Goal: Use online tool/utility: Utilize a website feature to perform a specific function

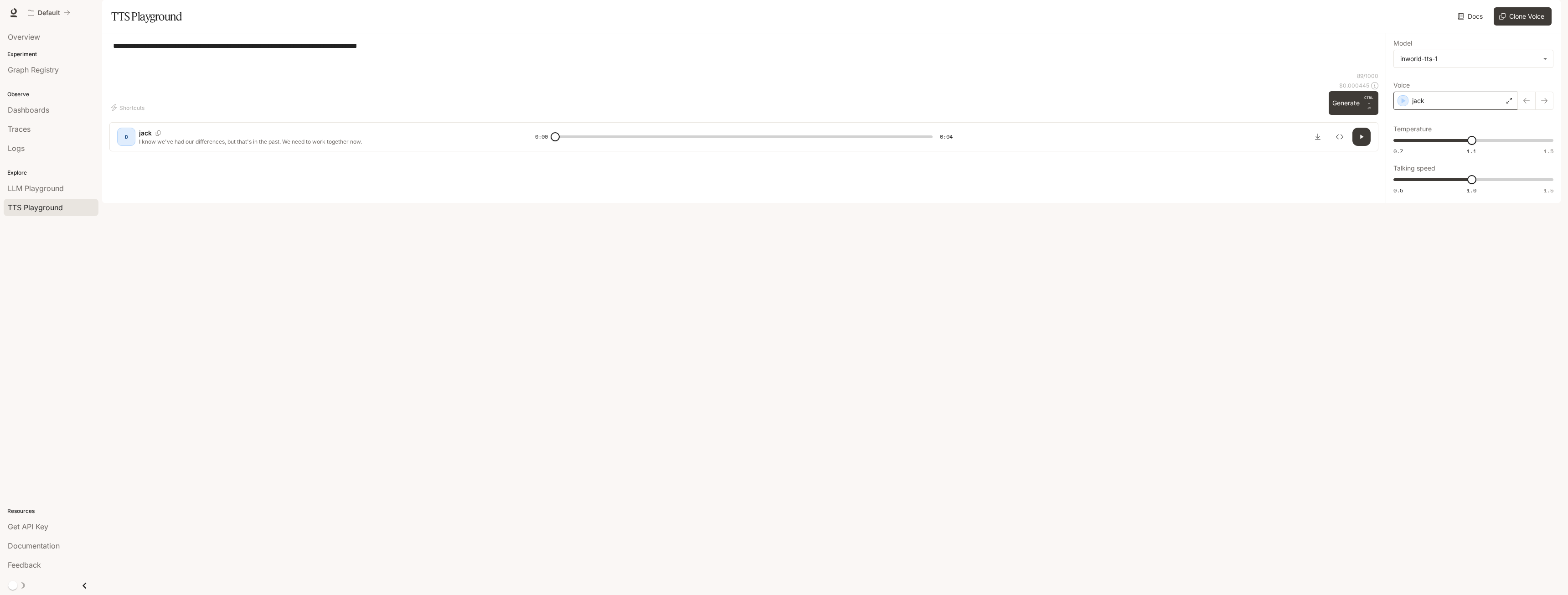
click at [1455, 110] on div "jack" at bounding box center [1455, 101] width 124 height 18
click at [1542, 381] on icon "button" at bounding box center [1545, 378] width 6 height 6
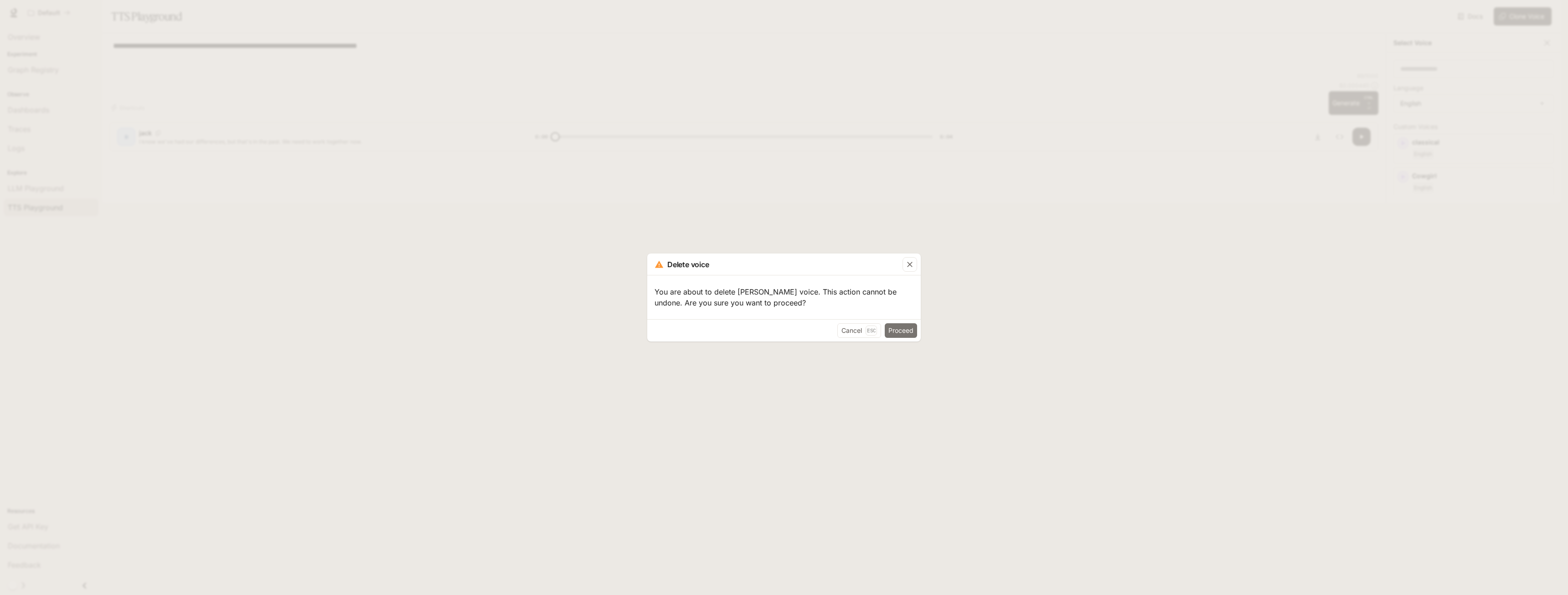
click at [903, 332] on button "Proceed" at bounding box center [901, 330] width 32 height 15
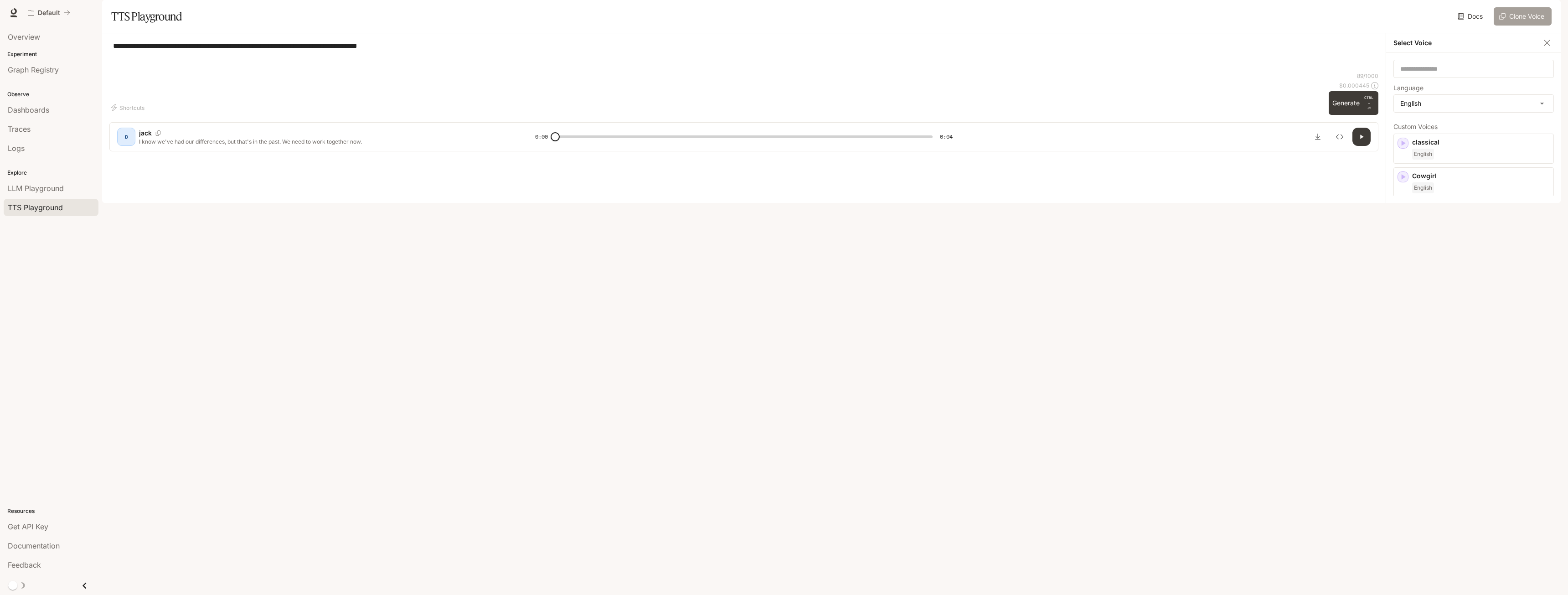
click at [1527, 25] on button "Clone Voice" at bounding box center [1522, 16] width 58 height 18
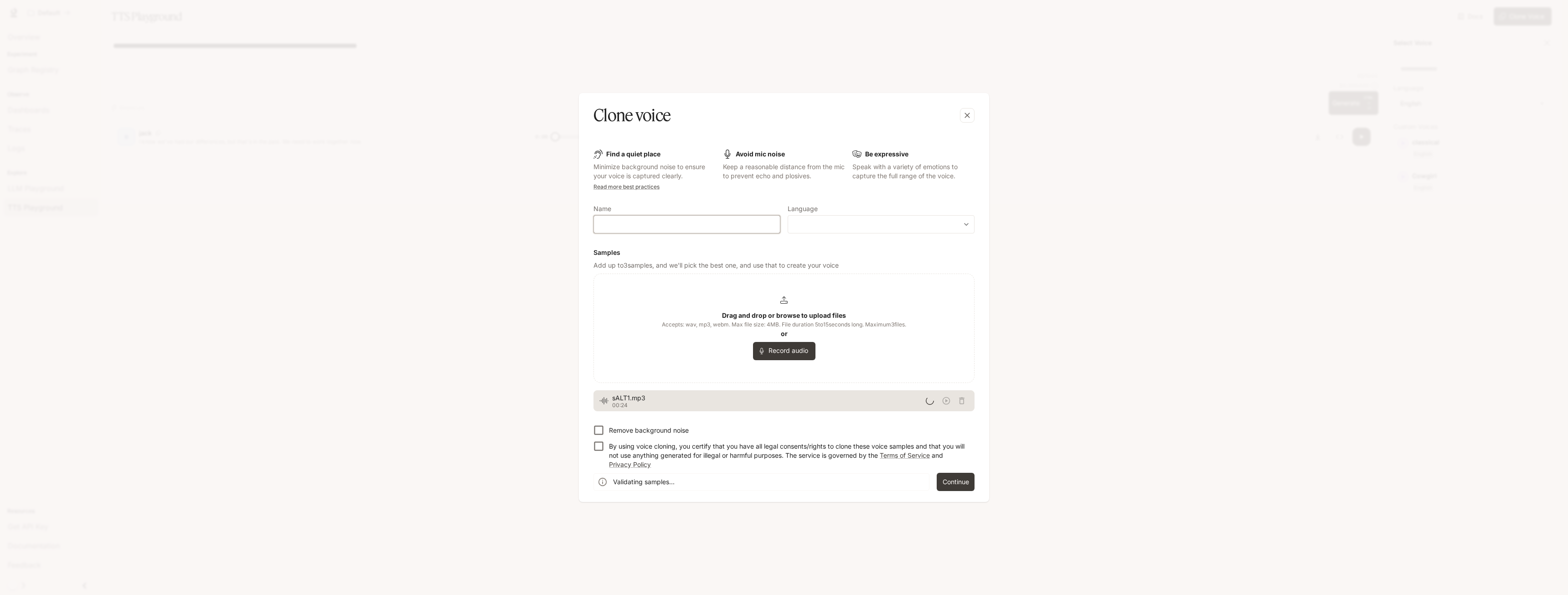
click at [639, 226] on input "text" at bounding box center [687, 224] width 186 height 9
type input "******"
click at [856, 233] on div "​ ​" at bounding box center [881, 224] width 187 height 18
click at [838, 222] on body "**********" at bounding box center [784, 303] width 1568 height 606
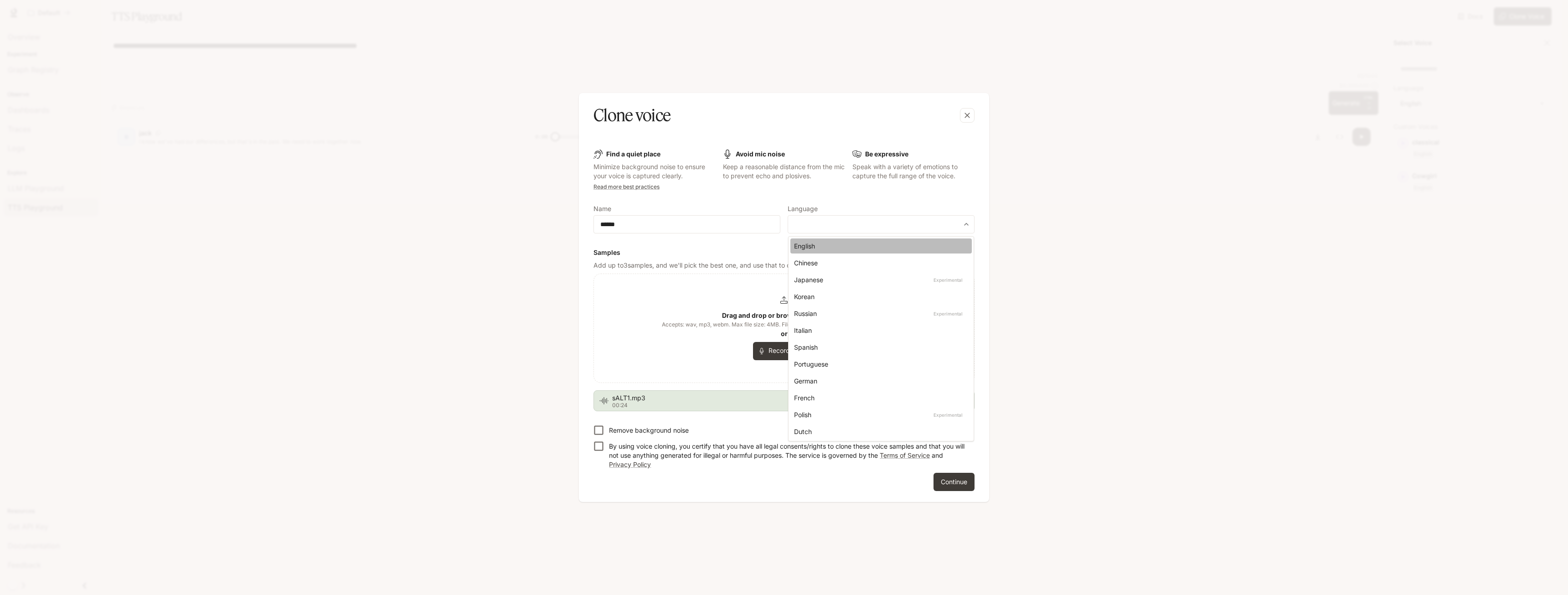
click at [818, 243] on div "English" at bounding box center [879, 246] width 170 height 10
type input "*****"
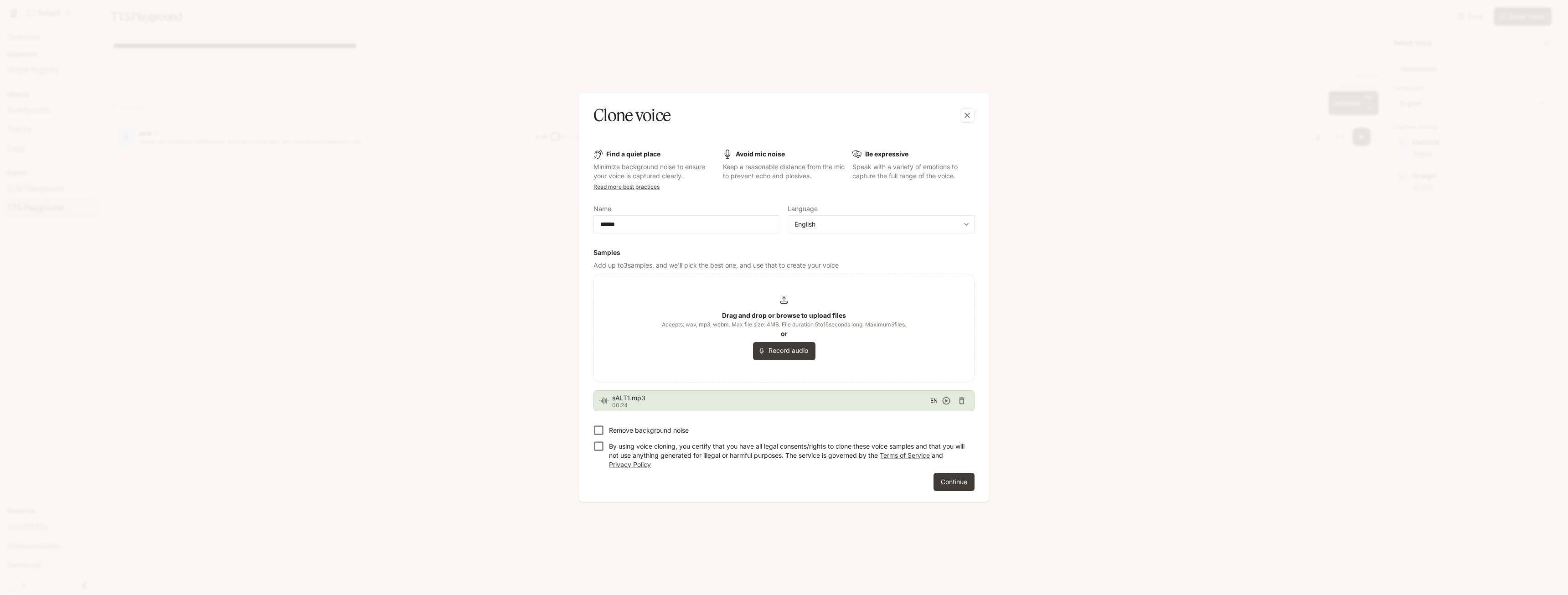
click at [633, 444] on p "By using voice cloning, you certify that you have all legal consents/rights to …" at bounding box center [788, 455] width 358 height 27
click at [944, 482] on button "Continue" at bounding box center [954, 482] width 41 height 18
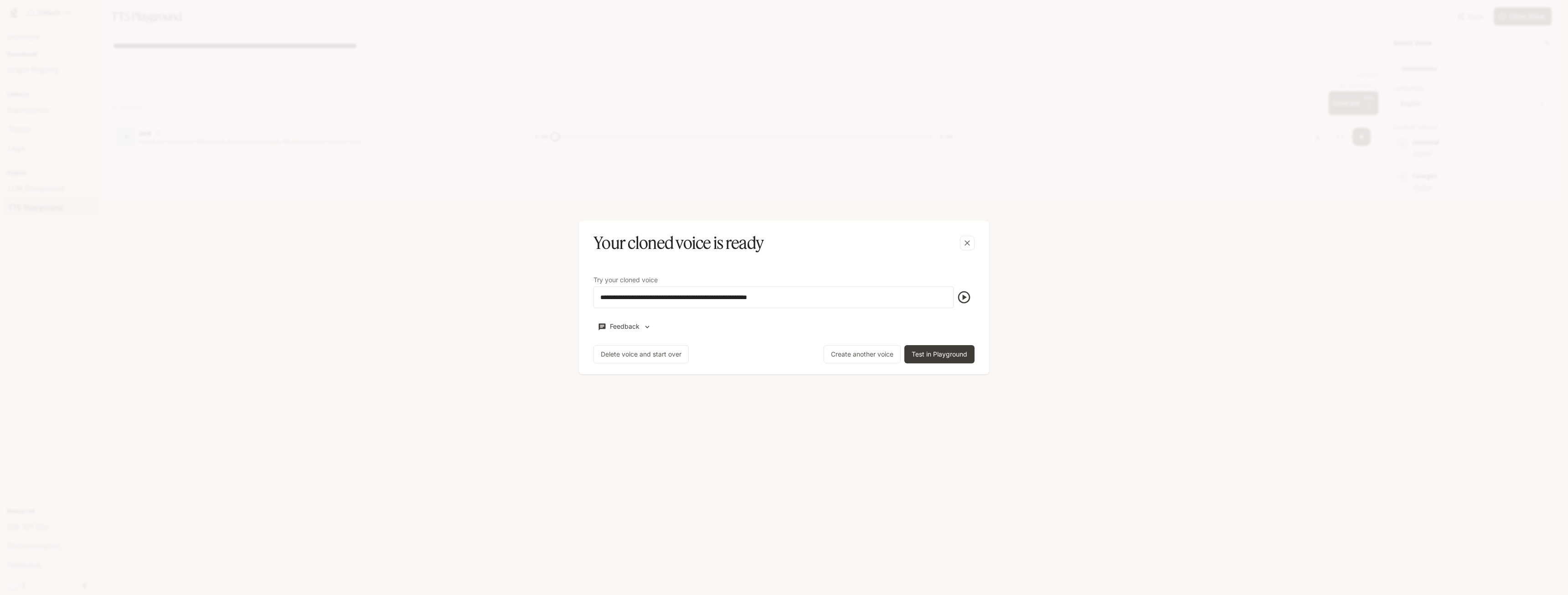
click at [967, 297] on icon "button" at bounding box center [964, 297] width 15 height 15
click at [952, 352] on button "Test in Playground" at bounding box center [939, 354] width 70 height 18
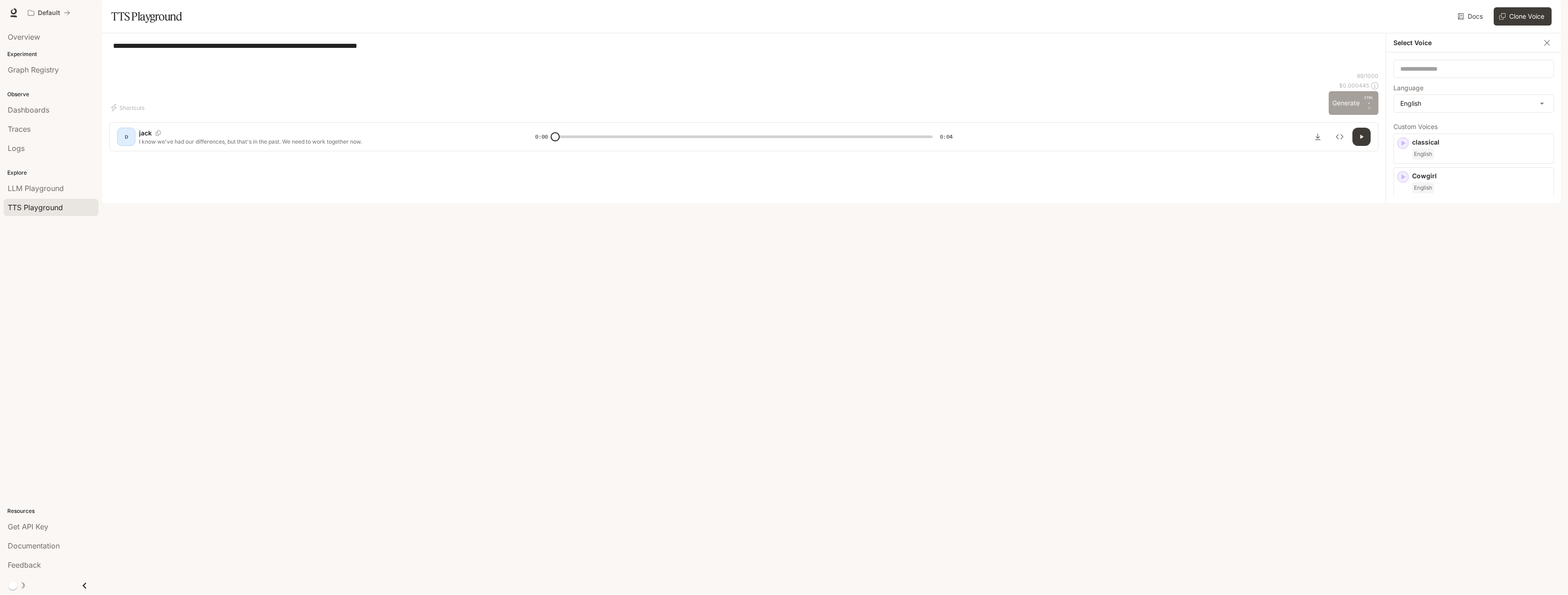
click at [1346, 115] on button "Generate CTRL + ⏎" at bounding box center [1353, 103] width 49 height 23
click at [1464, 396] on div "English" at bounding box center [1480, 390] width 137 height 11
click at [1348, 115] on button "Generate CTRL + ⏎" at bounding box center [1353, 103] width 49 height 23
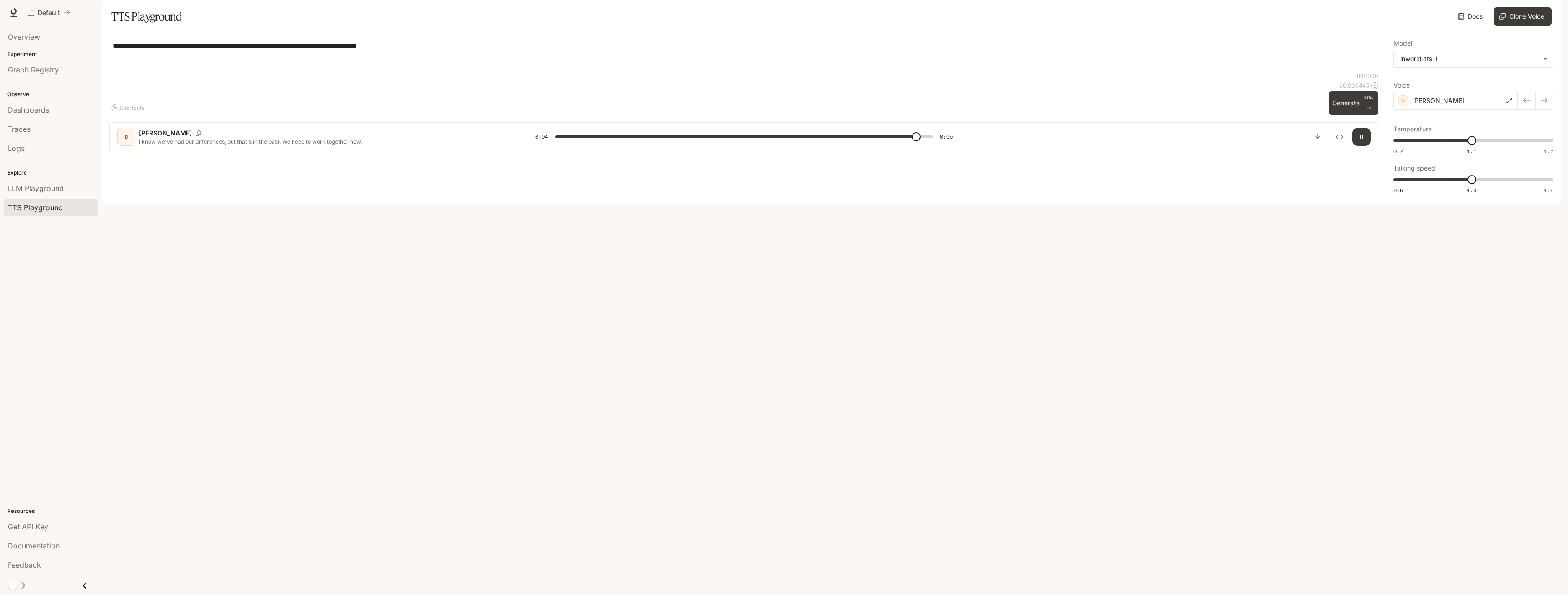
type input "*"
click at [1440, 92] on label "Voice" at bounding box center [1473, 87] width 160 height 9
click at [1438, 110] on div "[PERSON_NAME]" at bounding box center [1455, 101] width 124 height 18
click at [1542, 414] on icon "button" at bounding box center [1545, 411] width 6 height 6
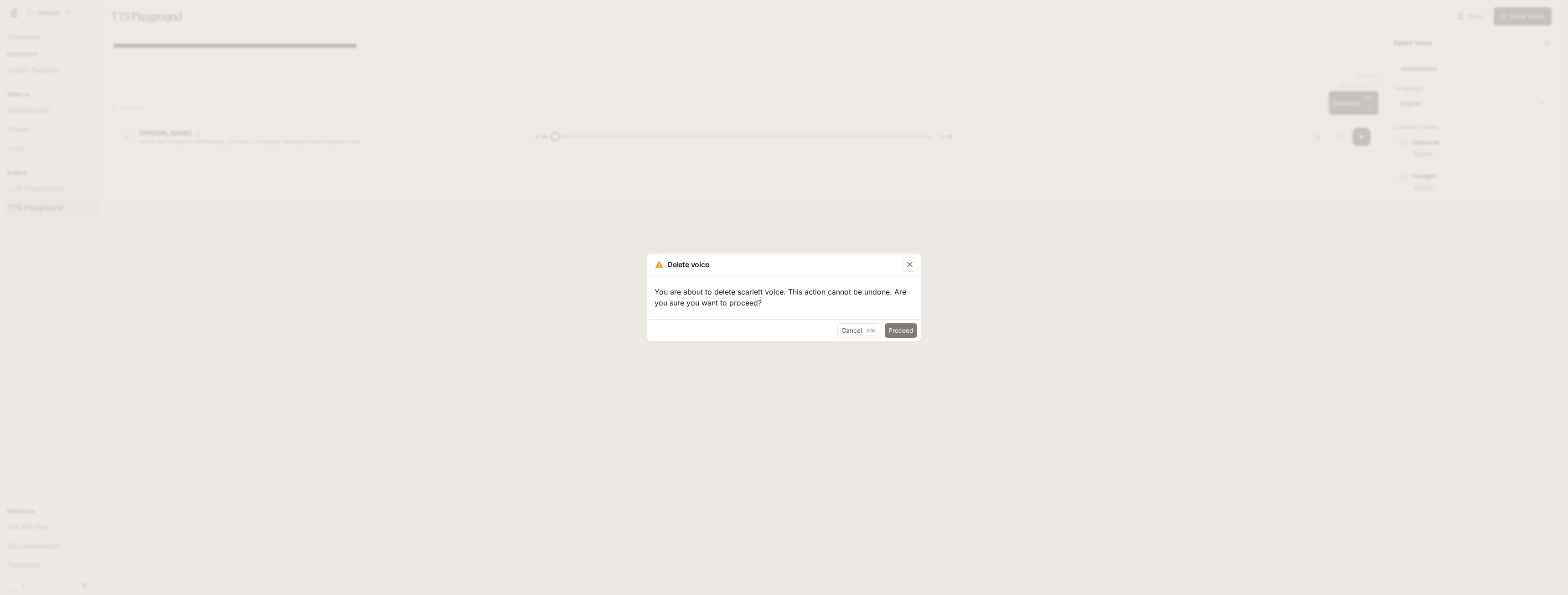
click at [902, 331] on button "Proceed" at bounding box center [901, 330] width 32 height 15
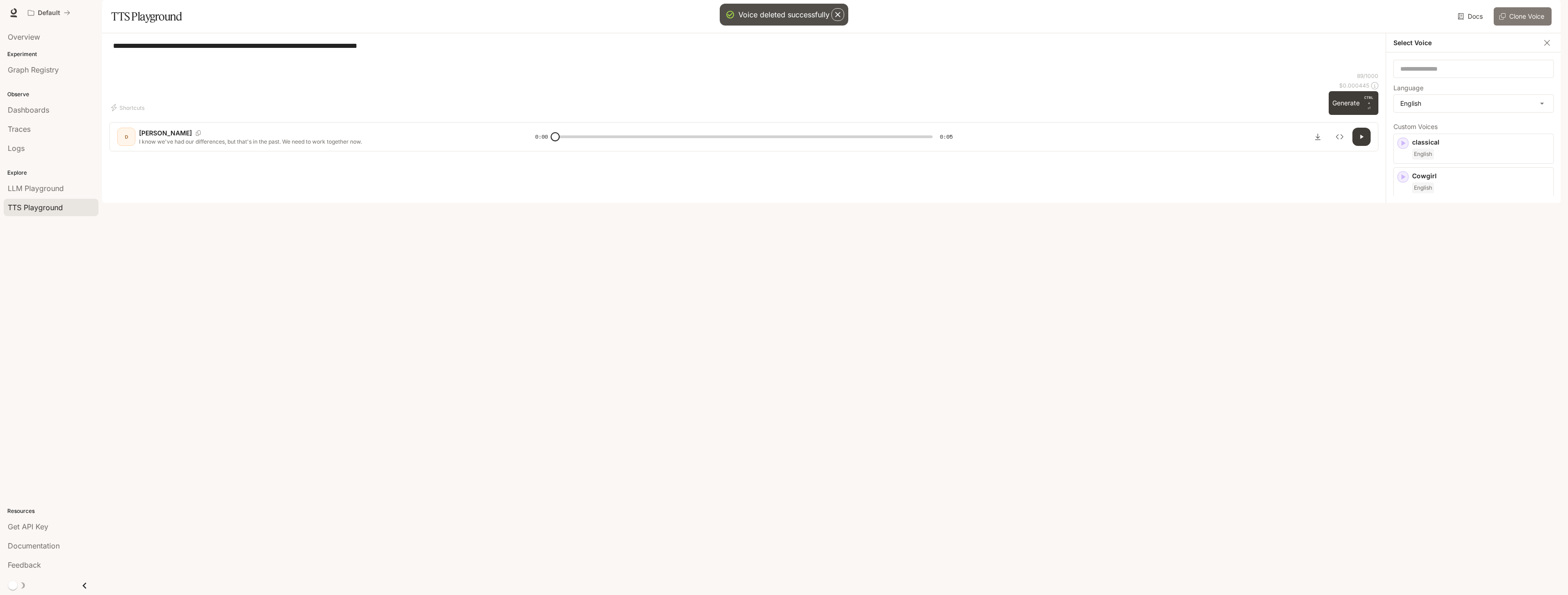
click at [1508, 25] on button "Clone Voice" at bounding box center [1522, 16] width 58 height 18
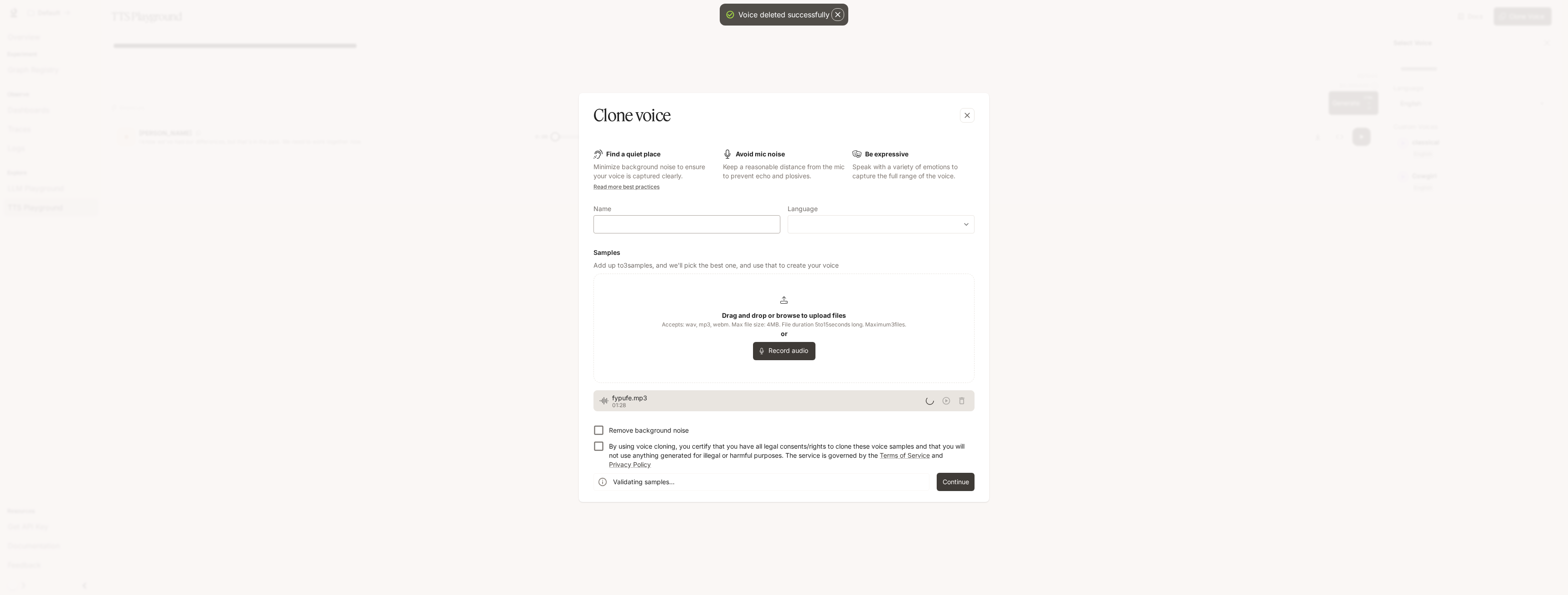
click at [659, 231] on div "​" at bounding box center [686, 224] width 187 height 18
type input "********"
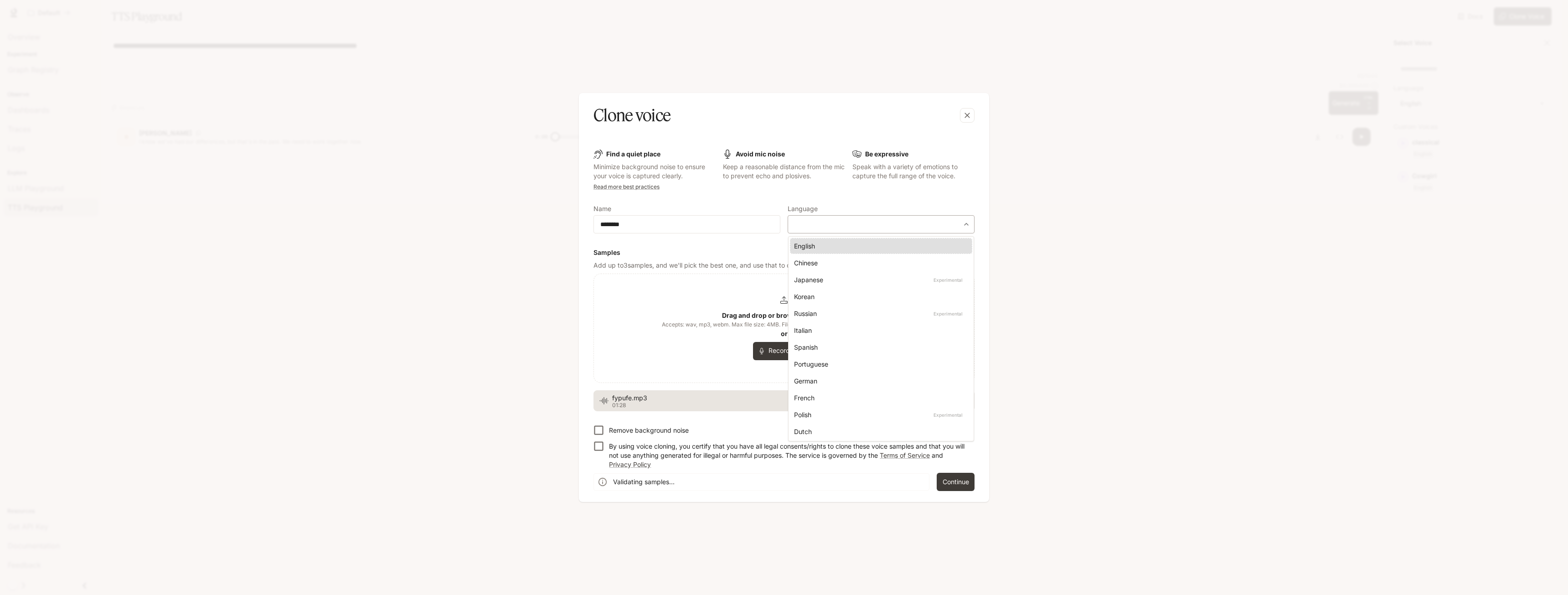
click at [811, 226] on body "**********" at bounding box center [784, 303] width 1568 height 606
click at [809, 245] on div "English" at bounding box center [879, 246] width 170 height 10
type input "*****"
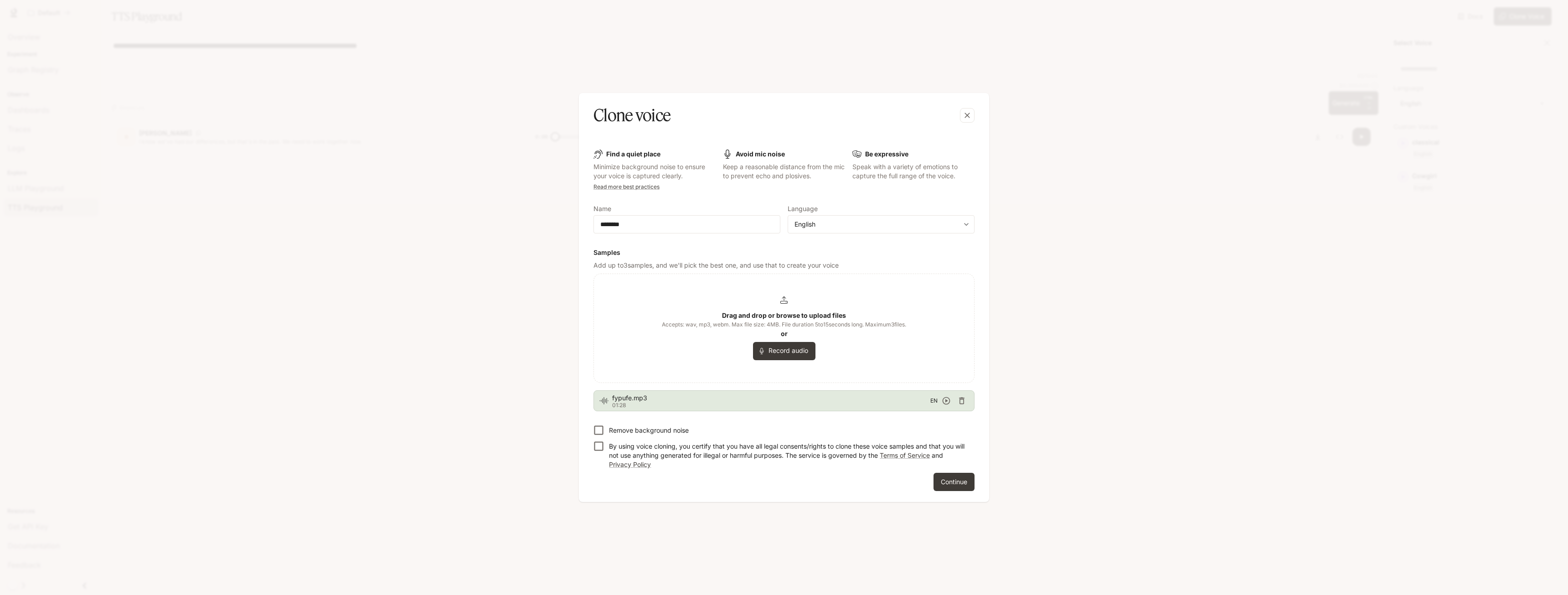
click at [655, 447] on p "By using voice cloning, you certify that you have all legal consents/rights to …" at bounding box center [788, 455] width 358 height 27
click at [964, 477] on button "Continue" at bounding box center [954, 482] width 41 height 18
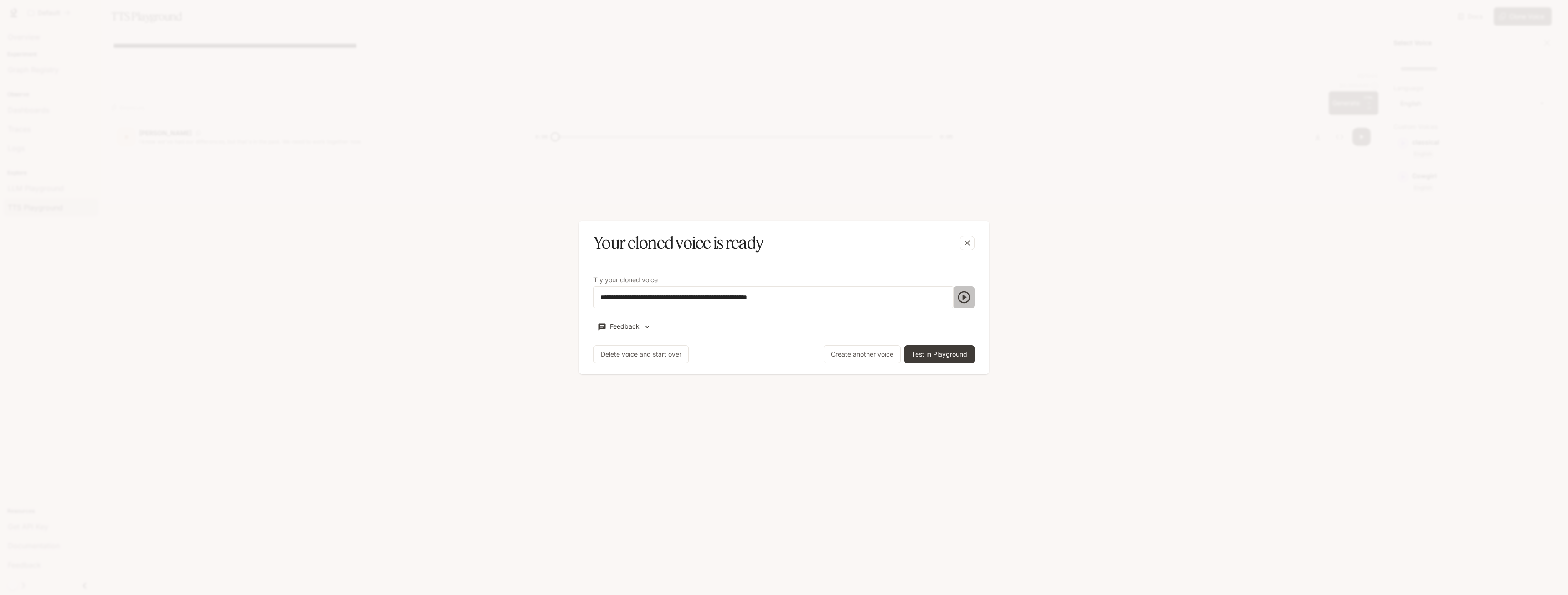
click at [964, 291] on icon "button" at bounding box center [964, 297] width 15 height 15
click at [961, 354] on button "Test in Playground" at bounding box center [939, 354] width 70 height 18
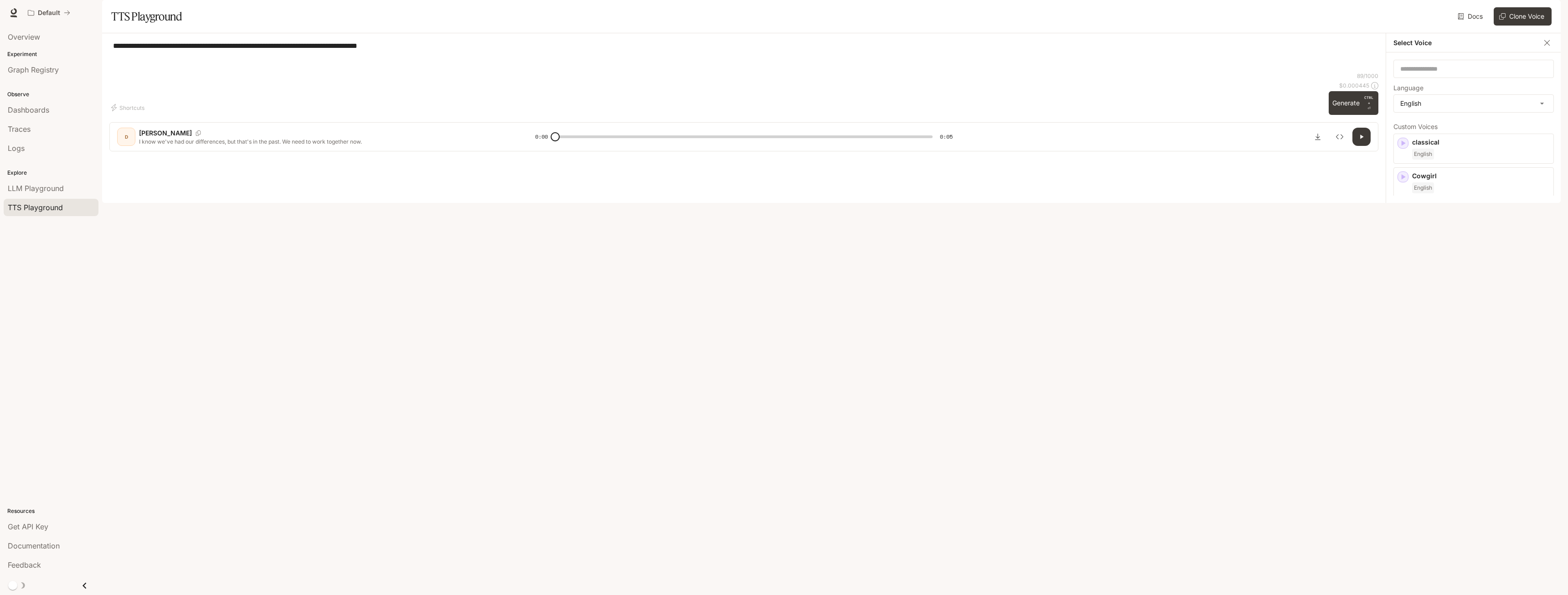
click at [1340, 115] on button "Generate CTRL + ⏎" at bounding box center [1353, 103] width 49 height 23
type input "*"
